Goal: Task Accomplishment & Management: Use online tool/utility

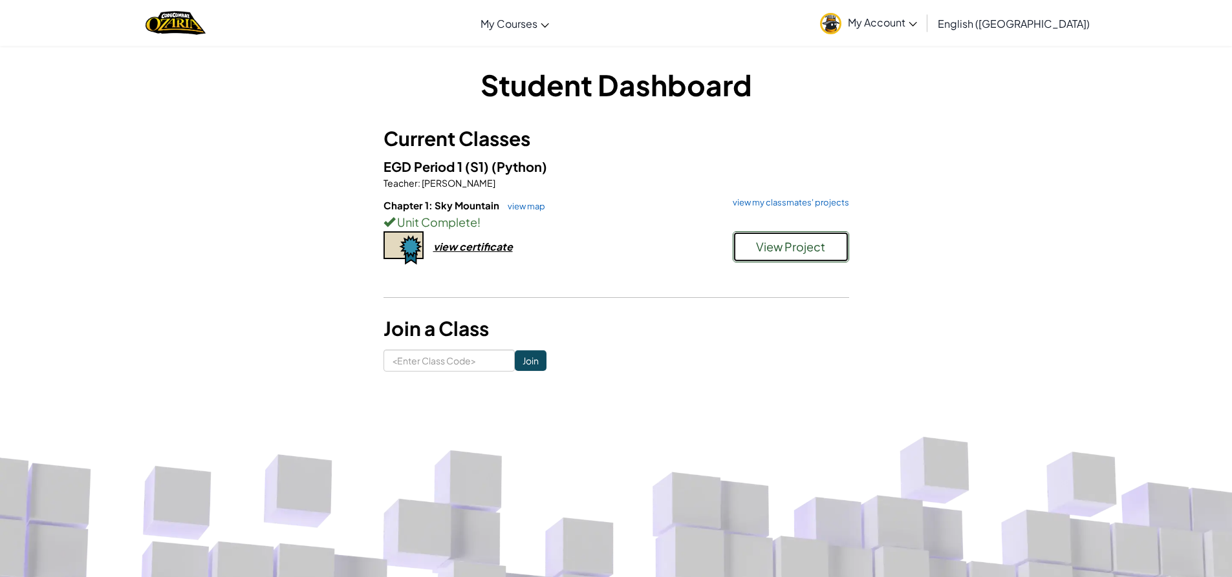
click at [764, 237] on button "View Project" at bounding box center [790, 246] width 116 height 31
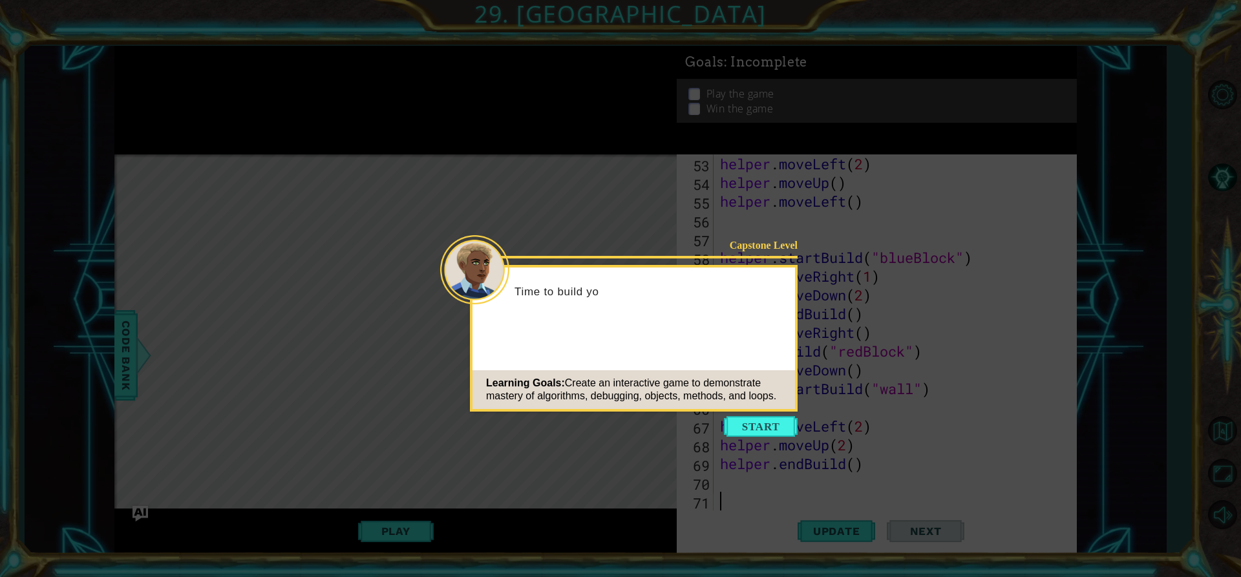
scroll to position [994, 0]
click at [774, 437] on icon at bounding box center [620, 288] width 1241 height 577
click at [778, 431] on button "Start" at bounding box center [761, 426] width 74 height 21
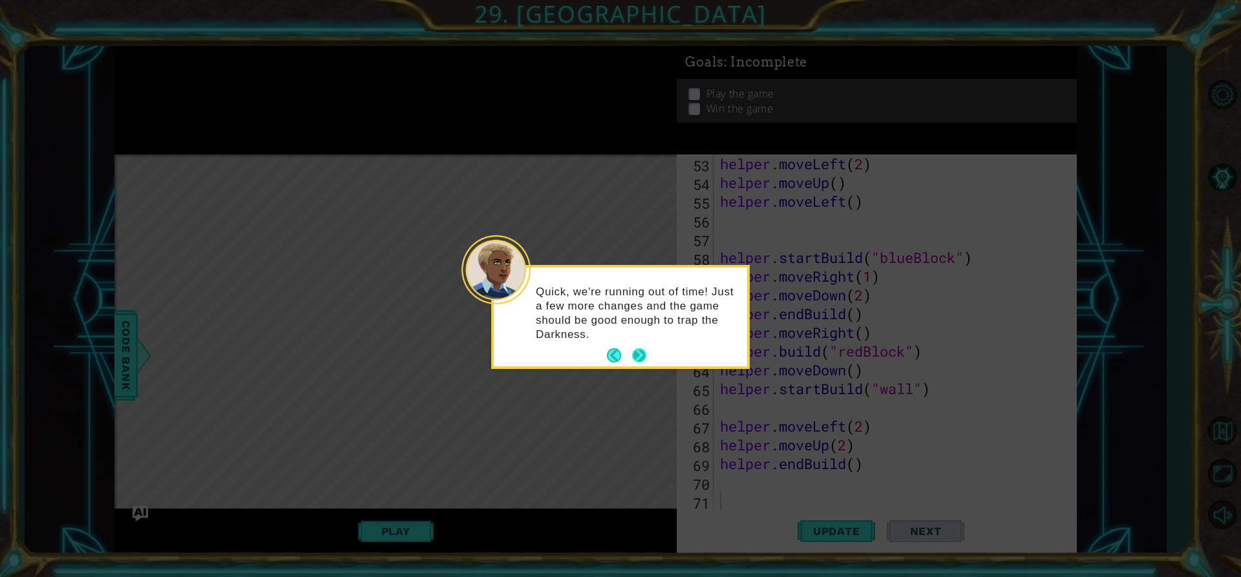
click at [643, 358] on button "Next" at bounding box center [639, 355] width 14 height 14
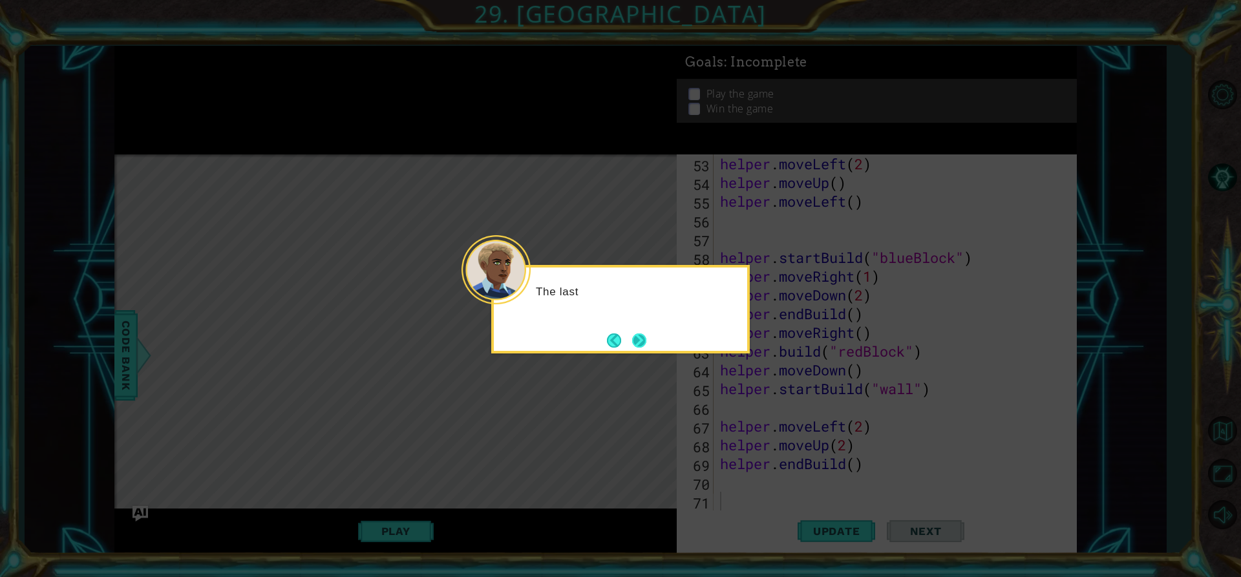
click at [638, 336] on button "Next" at bounding box center [639, 341] width 14 height 14
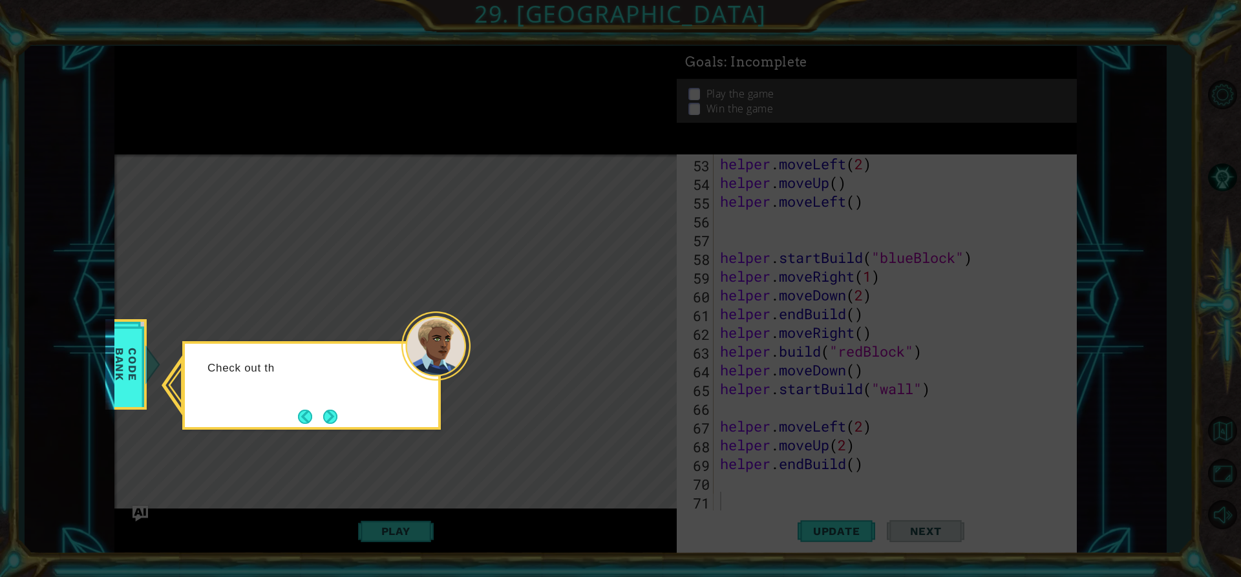
click at [317, 430] on icon at bounding box center [620, 288] width 1241 height 577
click at [332, 410] on button "Next" at bounding box center [330, 417] width 14 height 14
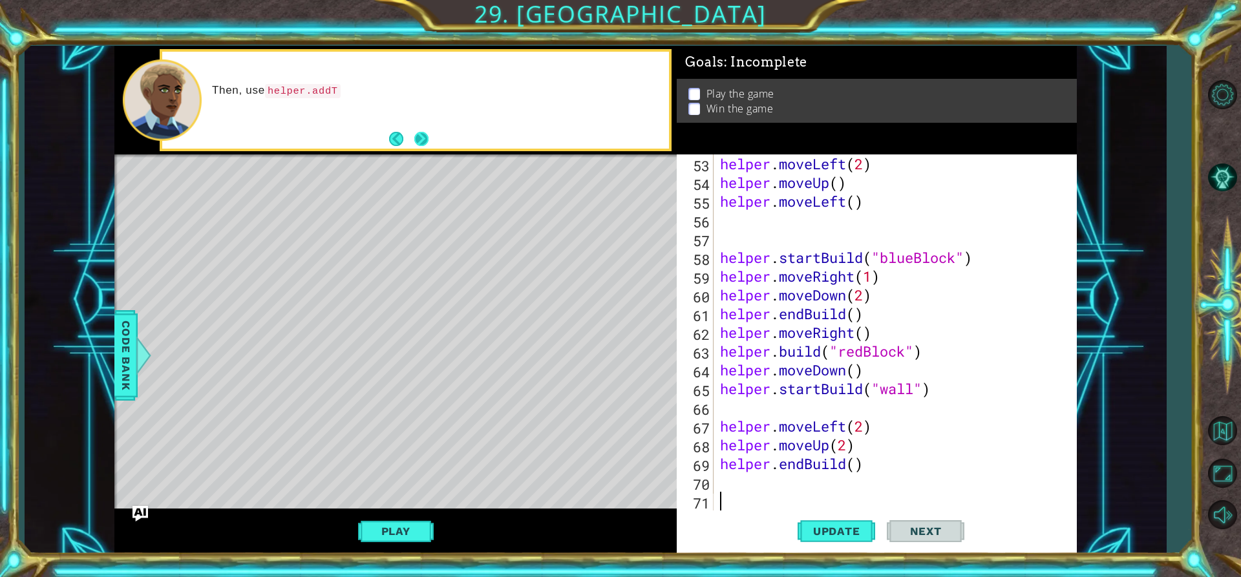
click at [418, 133] on button "Next" at bounding box center [421, 139] width 14 height 14
click at [422, 133] on button "Next" at bounding box center [421, 139] width 14 height 14
click at [424, 524] on button "Play" at bounding box center [396, 531] width 76 height 25
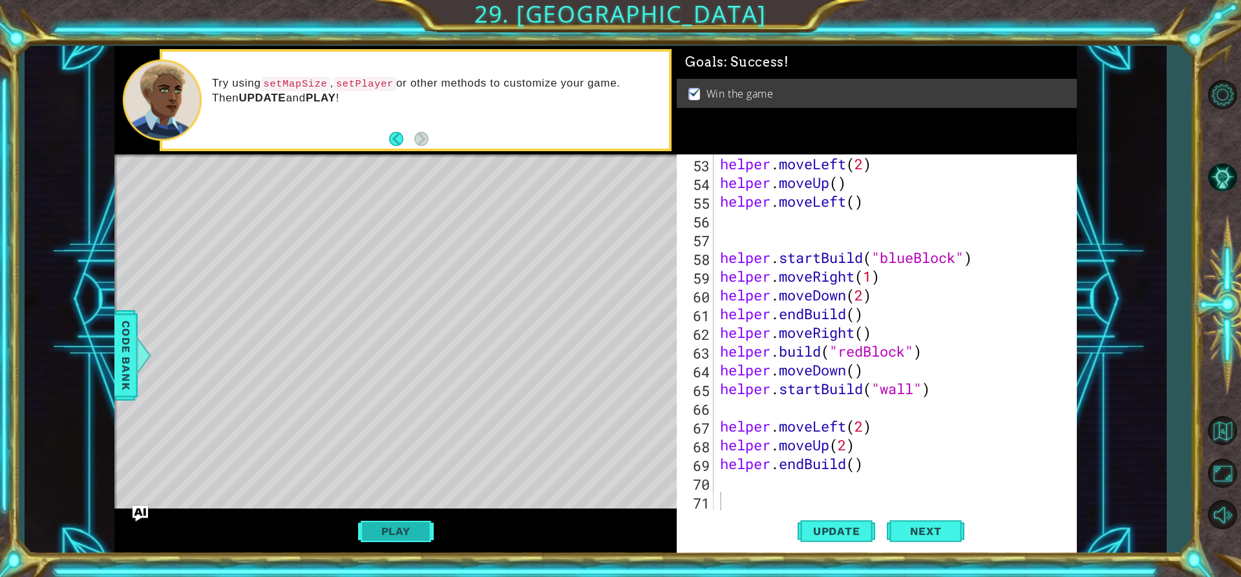
click at [367, 525] on button "Play" at bounding box center [396, 531] width 76 height 25
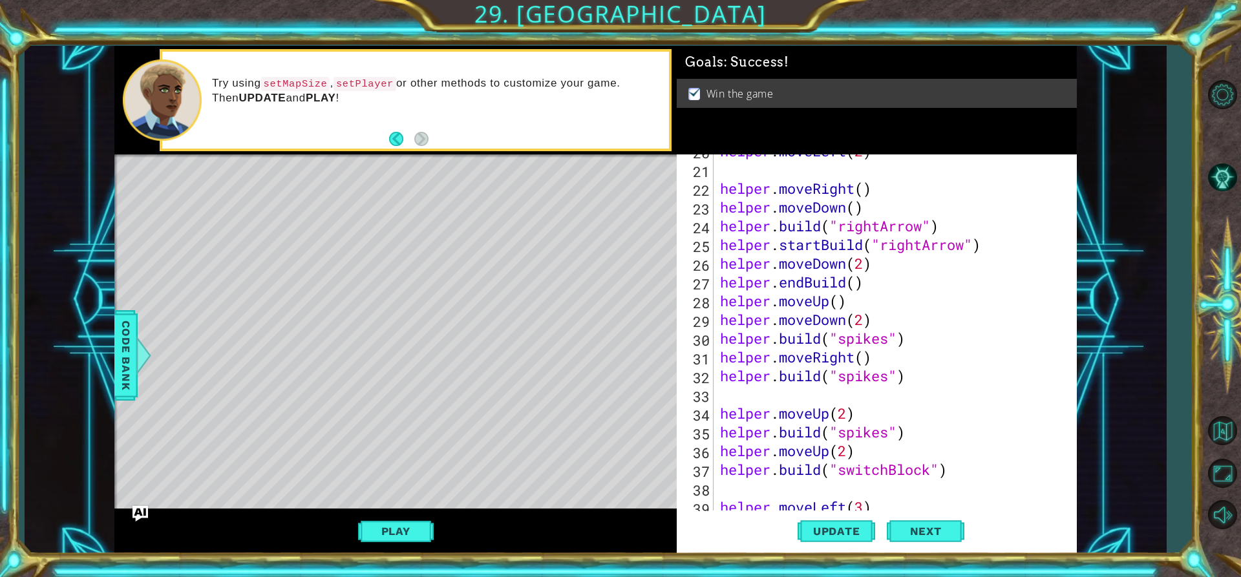
scroll to position [388, 0]
click at [919, 385] on div "helper . moveLeft ( 2 ) helper . moveRight ( ) helper . moveDown ( ) helper . b…" at bounding box center [894, 339] width 352 height 394
click at [907, 356] on div "helper . moveLeft ( 2 ) helper . moveRight ( ) helper . moveDown ( ) helper . b…" at bounding box center [894, 339] width 352 height 394
click at [916, 367] on div "helper . moveLeft ( 2 ) helper . moveRight ( ) helper . moveDown ( ) helper . b…" at bounding box center [894, 339] width 352 height 394
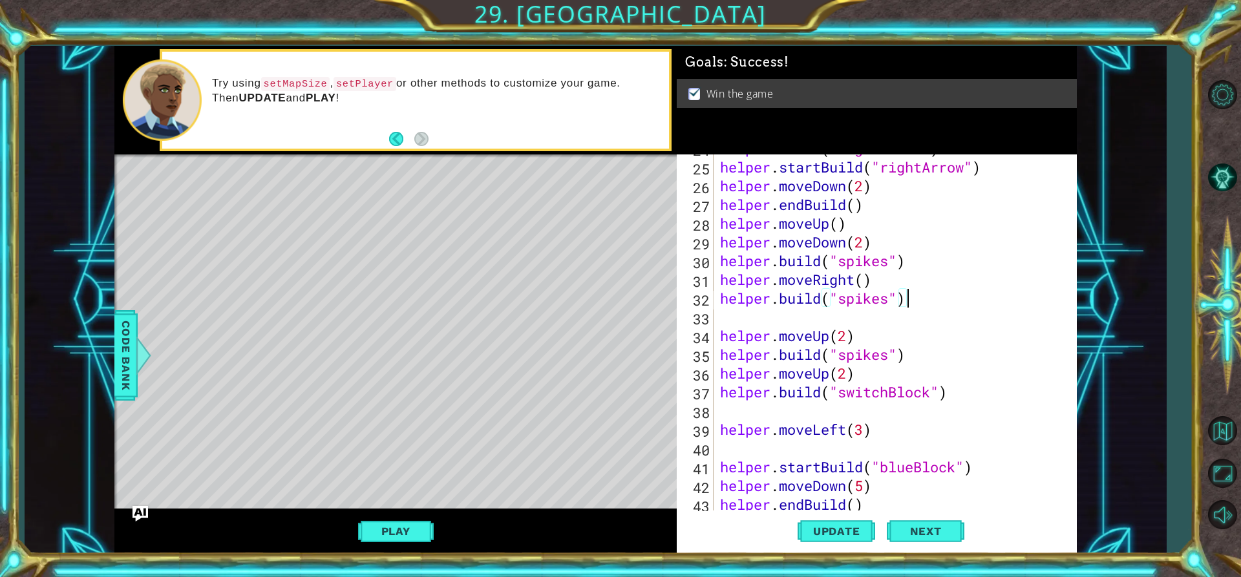
scroll to position [427, 0]
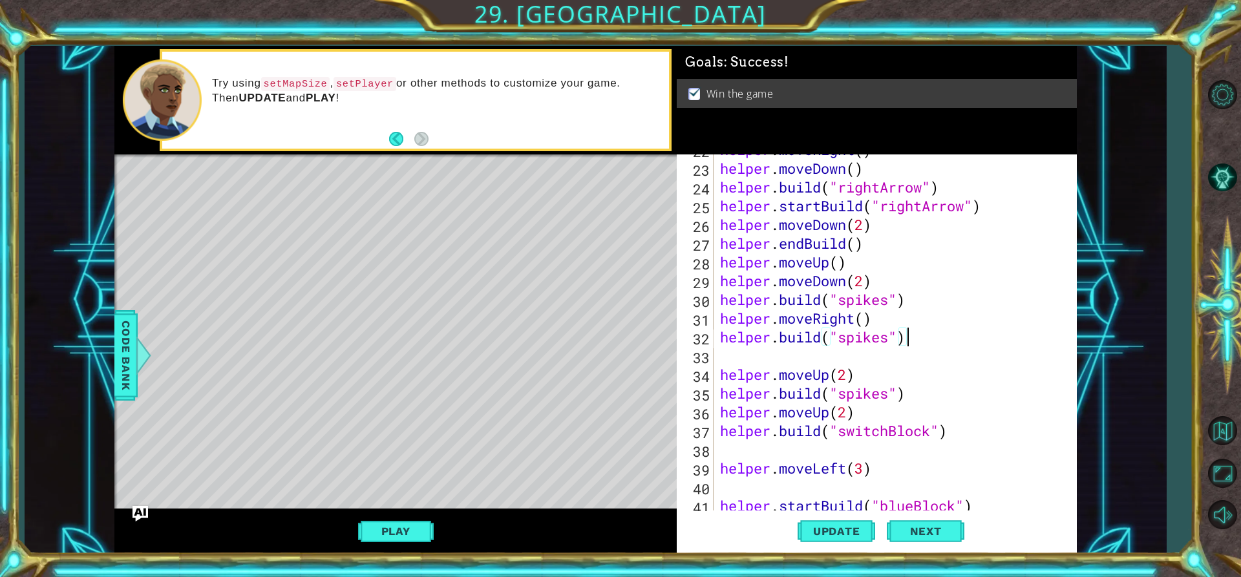
click at [908, 408] on div "helper . moveRight ( ) helper . moveDown ( ) helper . build ( "rightArrow" ) he…" at bounding box center [894, 337] width 352 height 394
click at [916, 395] on div "helper . moveRight ( ) helper . moveDown ( ) helper . build ( "rightArrow" ) he…" at bounding box center [894, 337] width 352 height 394
click at [849, 374] on div "helper . moveRight ( ) helper . moveDown ( ) helper . build ( "rightArrow" ) he…" at bounding box center [894, 337] width 352 height 394
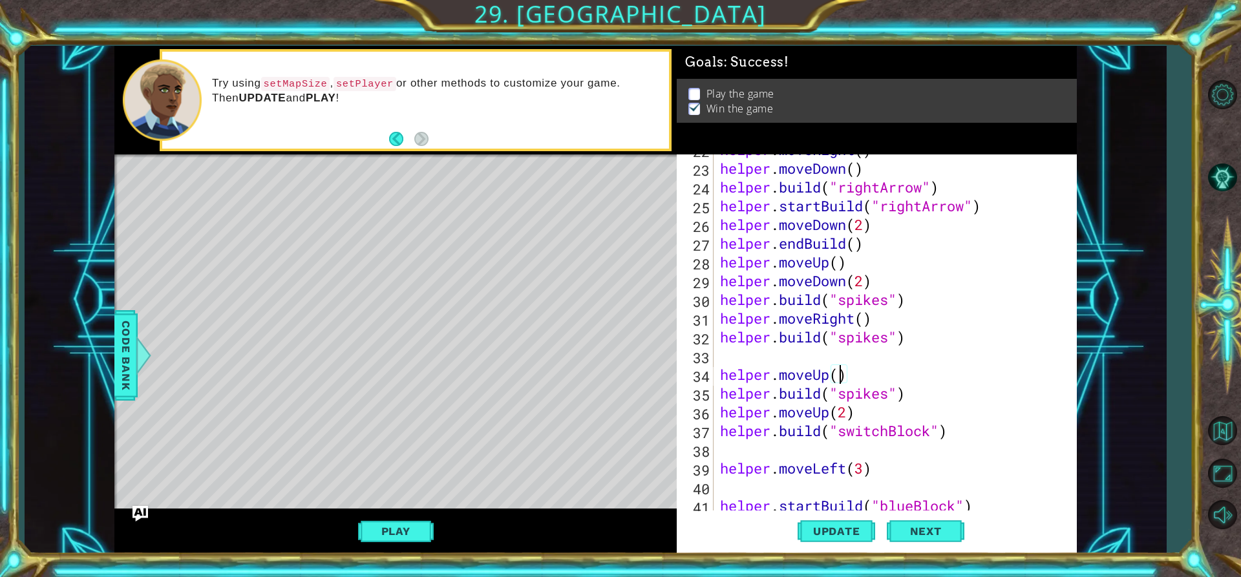
type textarea "helper.moveUp(1)"
click at [915, 375] on div "helper . moveRight ( ) helper . moveDown ( ) helper . build ( "rightArrow" ) he…" at bounding box center [894, 337] width 352 height 394
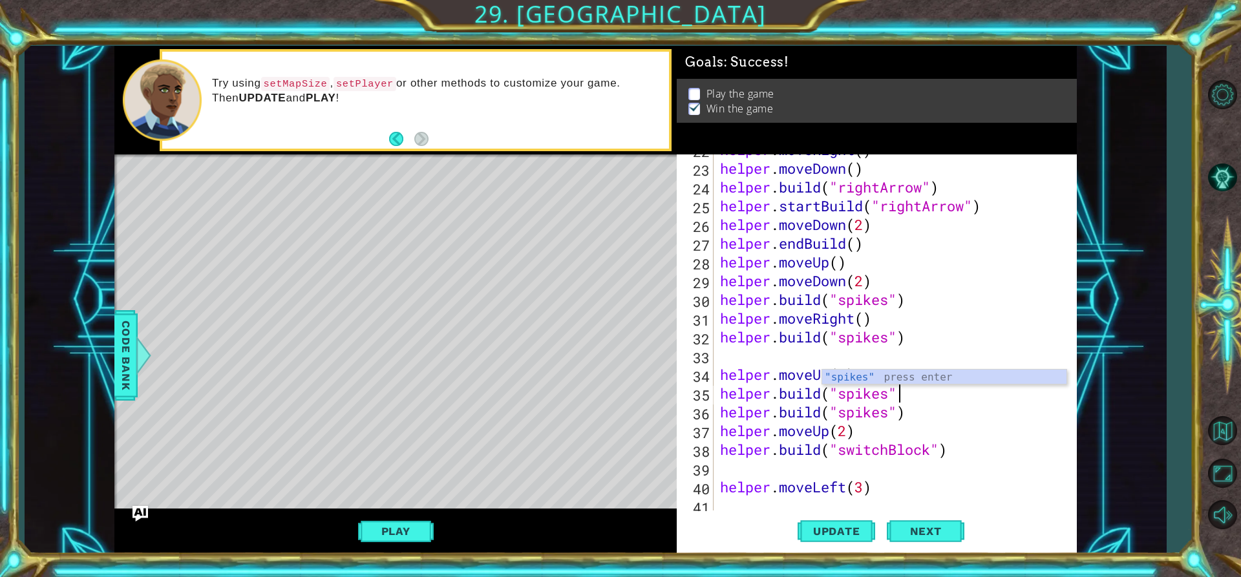
scroll to position [0, 8]
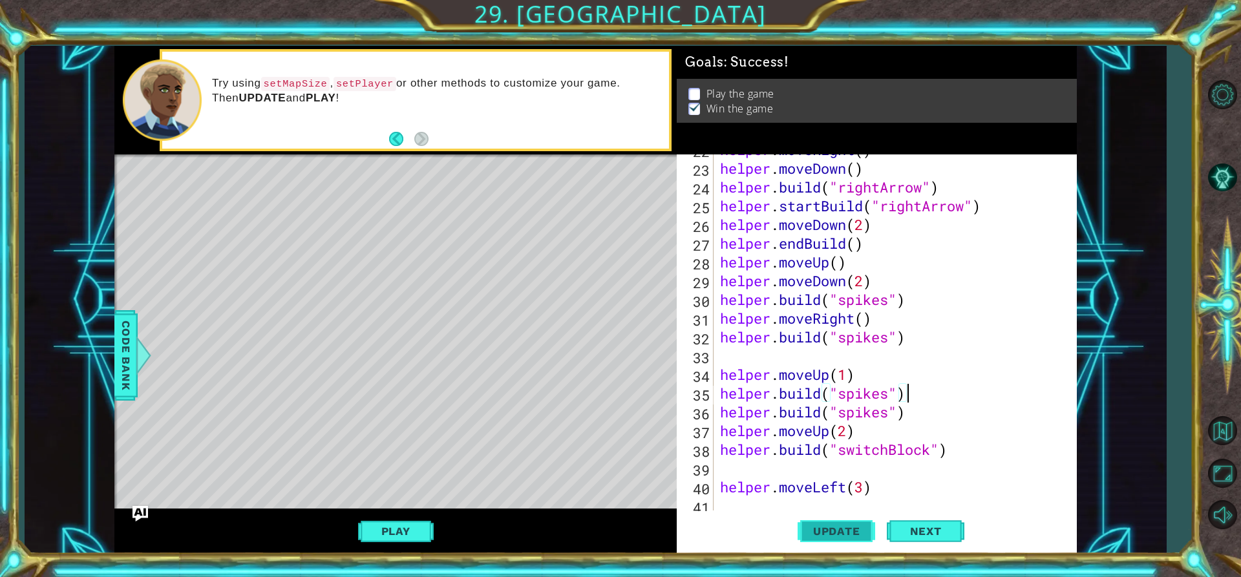
click at [850, 533] on span "Update" at bounding box center [836, 531] width 73 height 13
click at [862, 381] on div "helper . moveRight ( ) helper . moveDown ( ) helper . build ( "rightArrow" ) he…" at bounding box center [894, 337] width 352 height 394
type textarea "helper.moveUp(1)"
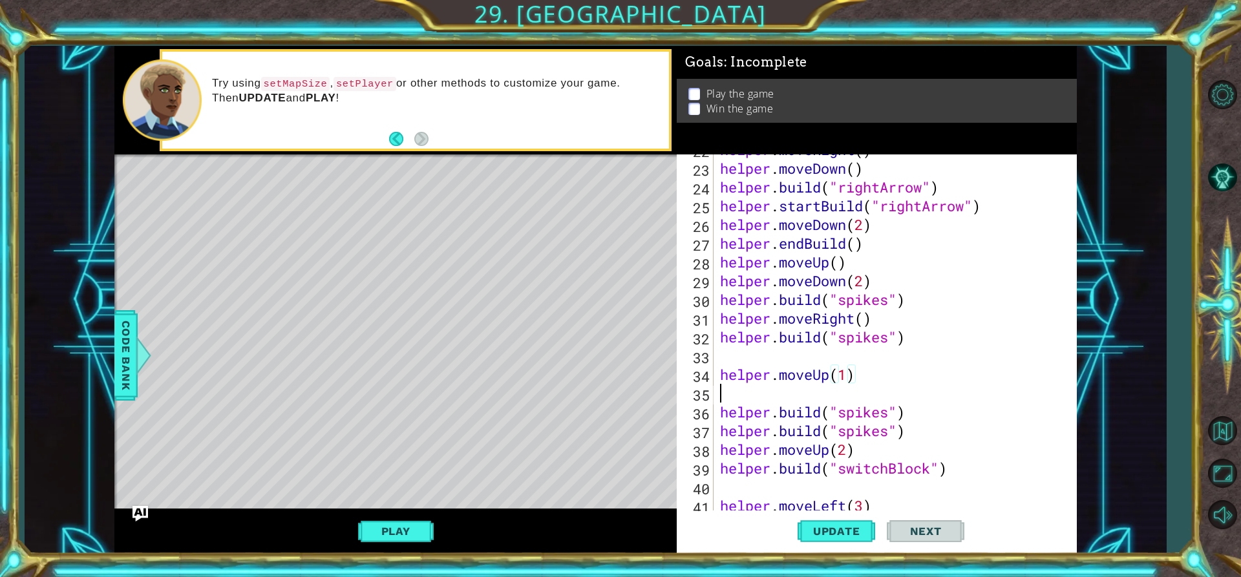
scroll to position [0, 0]
click at [912, 436] on div "helper . moveRight ( ) helper . moveDown ( ) helper . build ( "rightArrow" ) he…" at bounding box center [894, 337] width 352 height 394
type textarea "[DOMAIN_NAME]("spikes")"
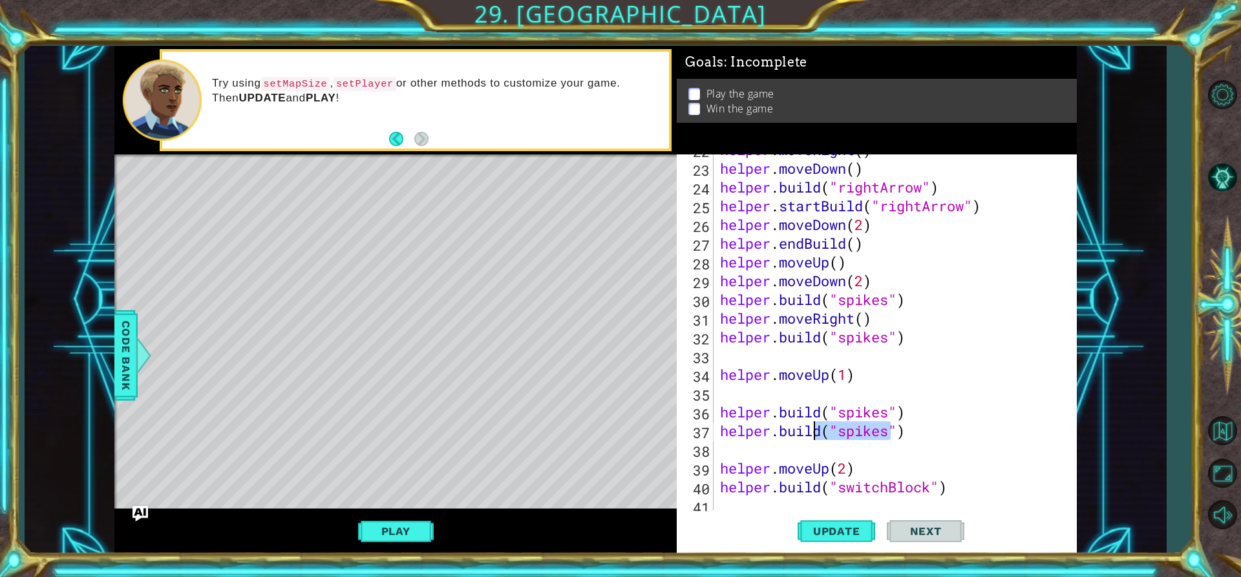
drag, startPoint x: 895, startPoint y: 427, endPoint x: 840, endPoint y: 440, distance: 57.1
click at [840, 440] on div "helper . moveRight ( ) helper . moveDown ( ) helper . build ( "rightArrow" ) he…" at bounding box center [894, 337] width 352 height 394
type textarea "[DOMAIN_NAME]("spikes")"
drag, startPoint x: 954, startPoint y: 434, endPoint x: 721, endPoint y: 436, distance: 232.7
click at [721, 436] on div "helper . moveRight ( ) helper . moveDown ( ) helper . build ( "rightArrow" ) he…" at bounding box center [894, 337] width 352 height 394
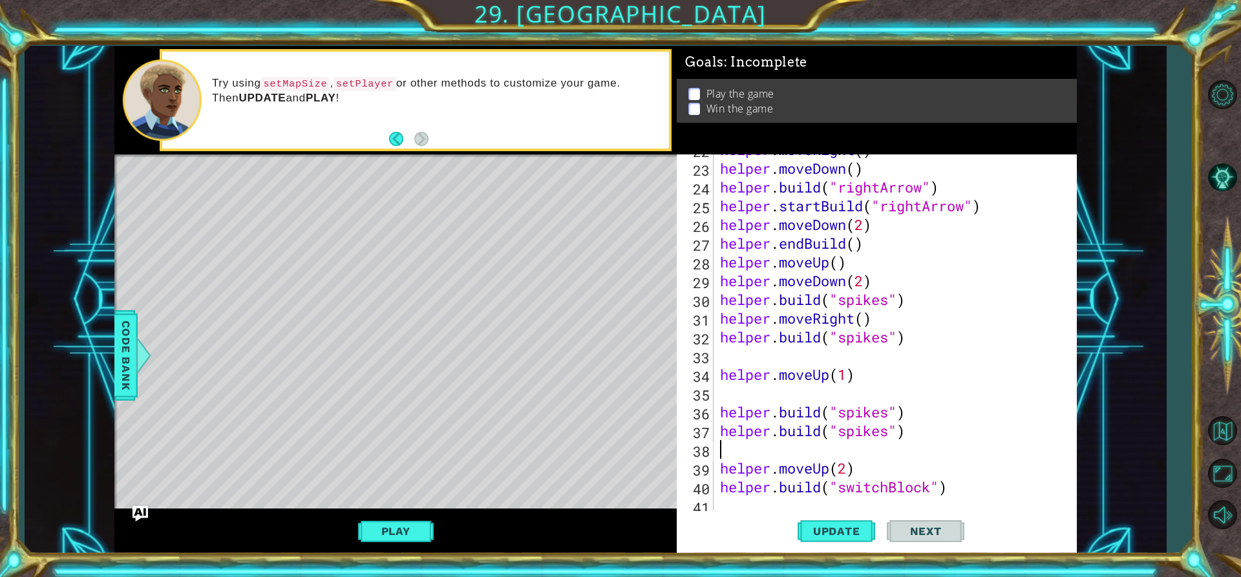
click at [825, 451] on div "helper . moveRight ( ) helper . moveDown ( ) helper . build ( "rightArrow" ) he…" at bounding box center [894, 337] width 352 height 394
paste textarea "[DOMAIN_NAME]("spikes")"
type textarea "[DOMAIN_NAME]("spikes")"
click at [849, 529] on span "Update" at bounding box center [836, 531] width 73 height 13
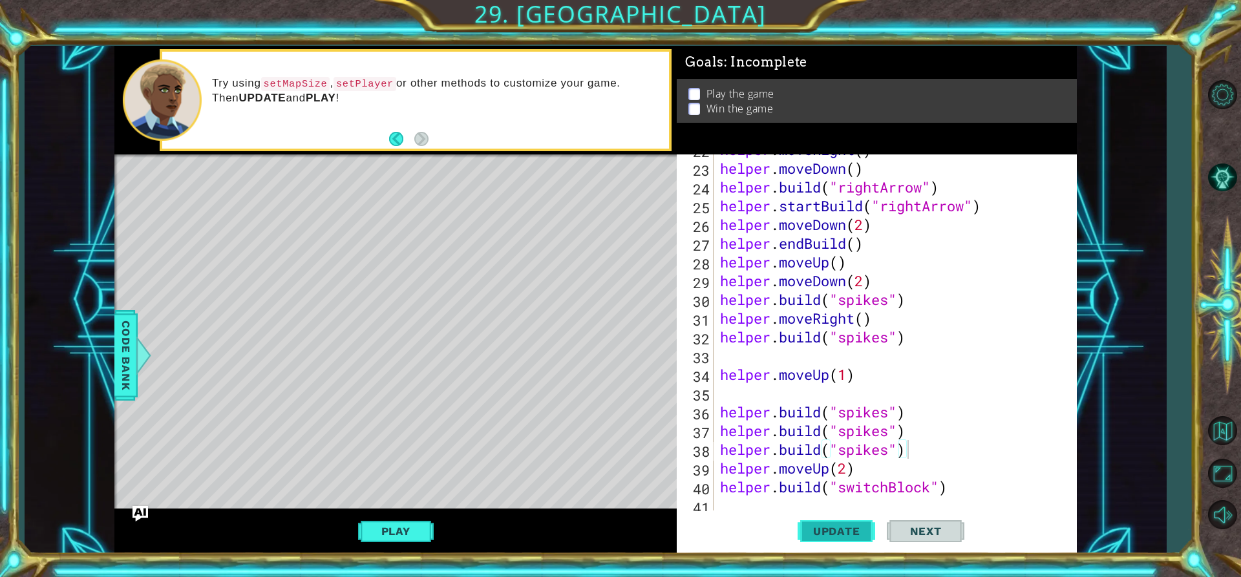
click at [820, 543] on button "Update" at bounding box center [837, 531] width 78 height 40
click at [908, 449] on div "helper . moveRight ( ) helper . moveDown ( ) helper . build ( "rightArrow" ) he…" at bounding box center [894, 337] width 352 height 394
click at [416, 306] on div "Level Map" at bounding box center [412, 345] width 597 height 381
click at [399, 525] on button "Play" at bounding box center [396, 531] width 76 height 25
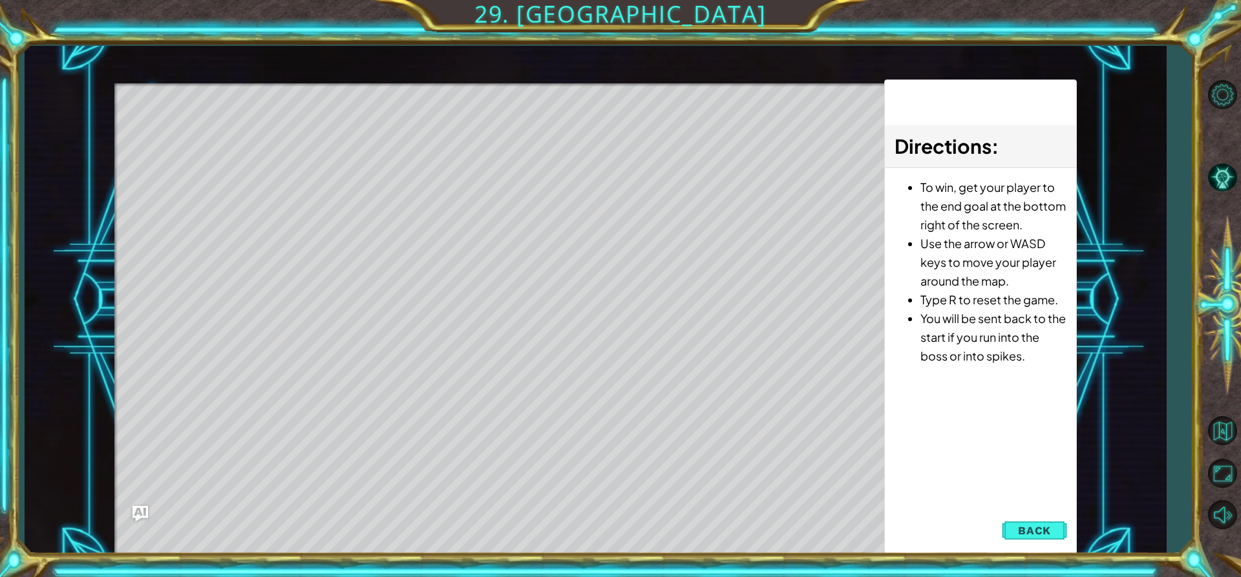
click at [127, 97] on div "Level Map" at bounding box center [412, 273] width 597 height 381
